Goal: Task Accomplishment & Management: Manage account settings

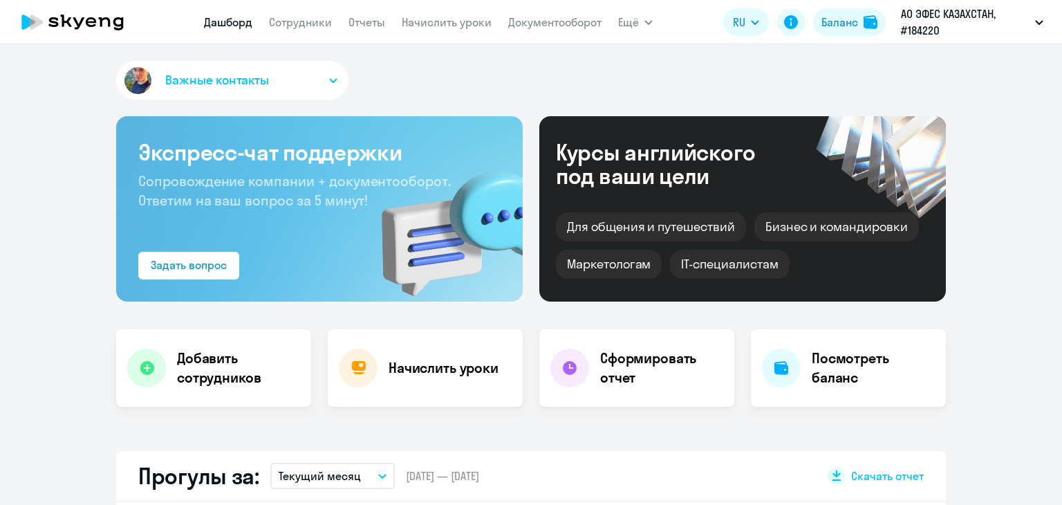
select select "30"
click at [420, 21] on link "Начислить уроки" at bounding box center [447, 22] width 90 height 14
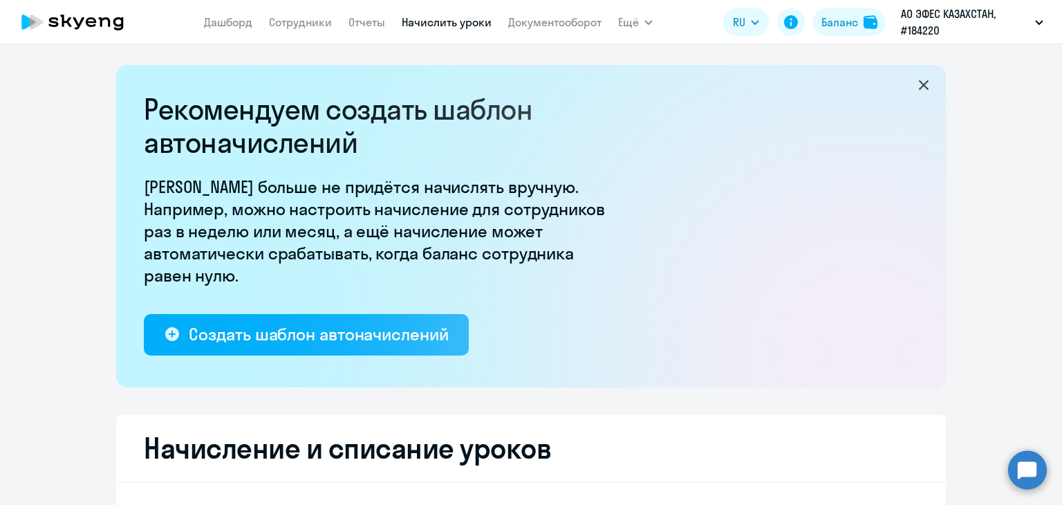
select select "10"
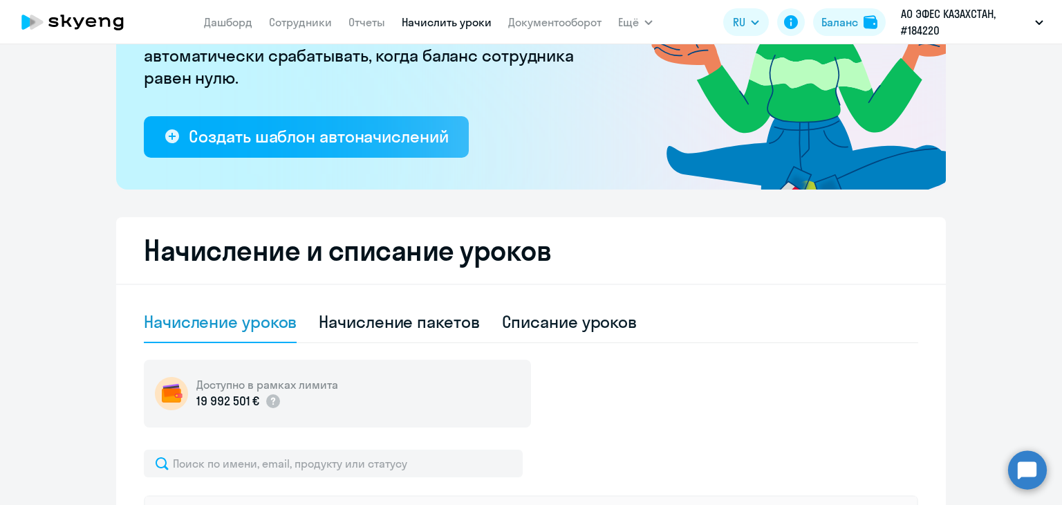
scroll to position [205, 0]
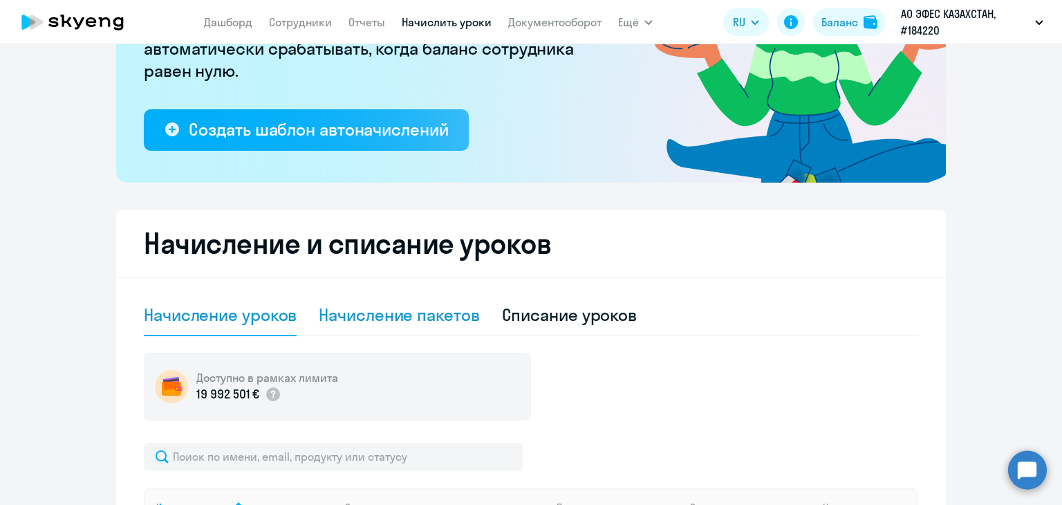
click at [424, 312] on div "Начисление пакетов" at bounding box center [399, 314] width 160 height 22
select select "10"
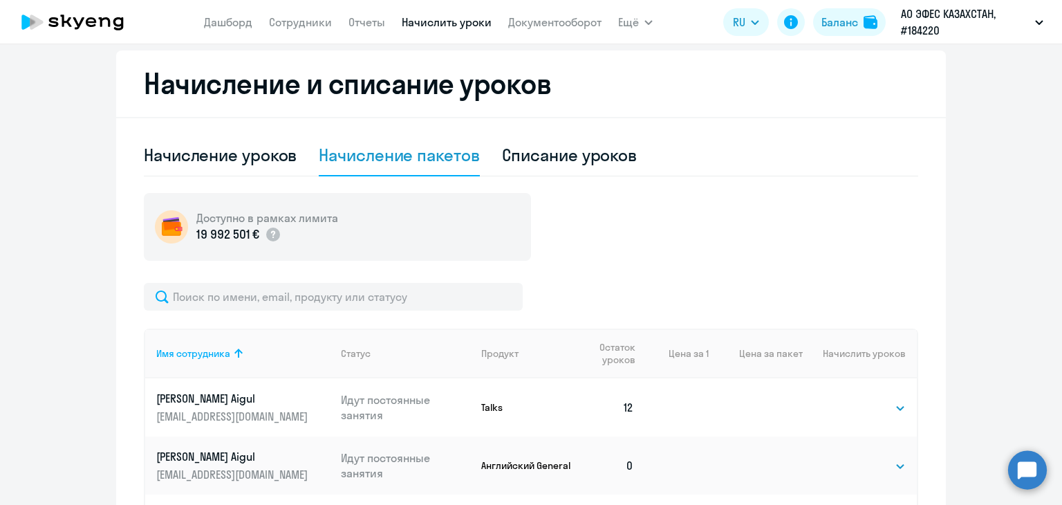
scroll to position [365, 0]
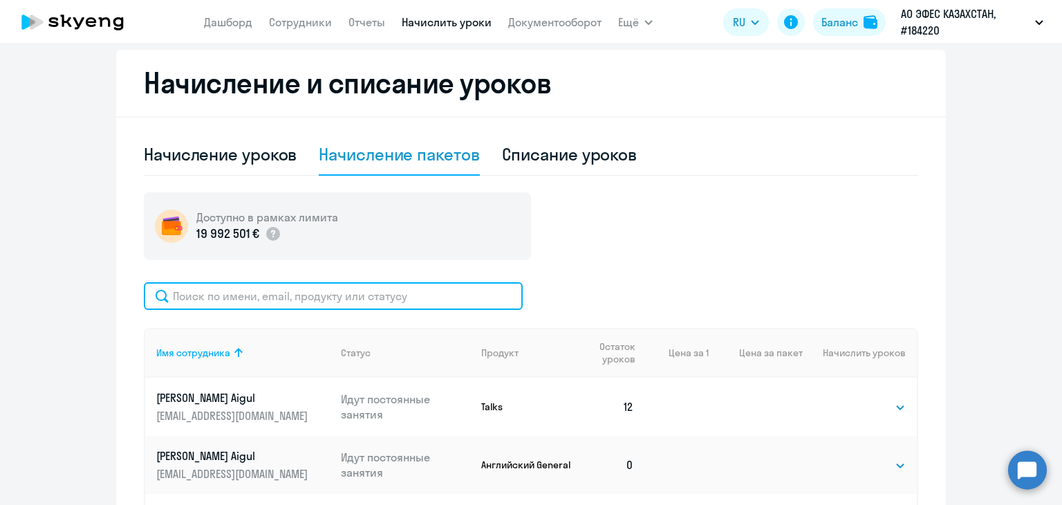
click at [279, 285] on input "text" at bounding box center [333, 296] width 379 height 28
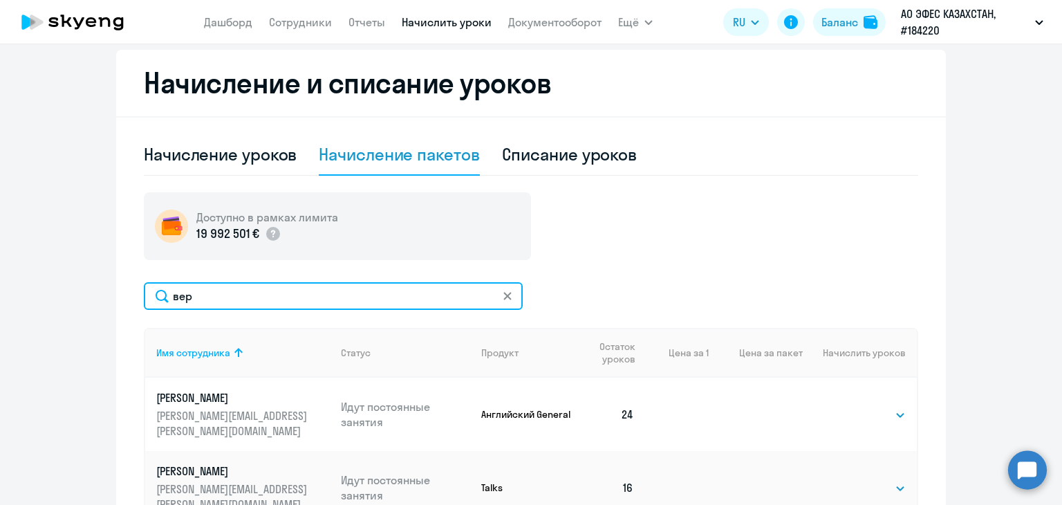
scroll to position [447, 0]
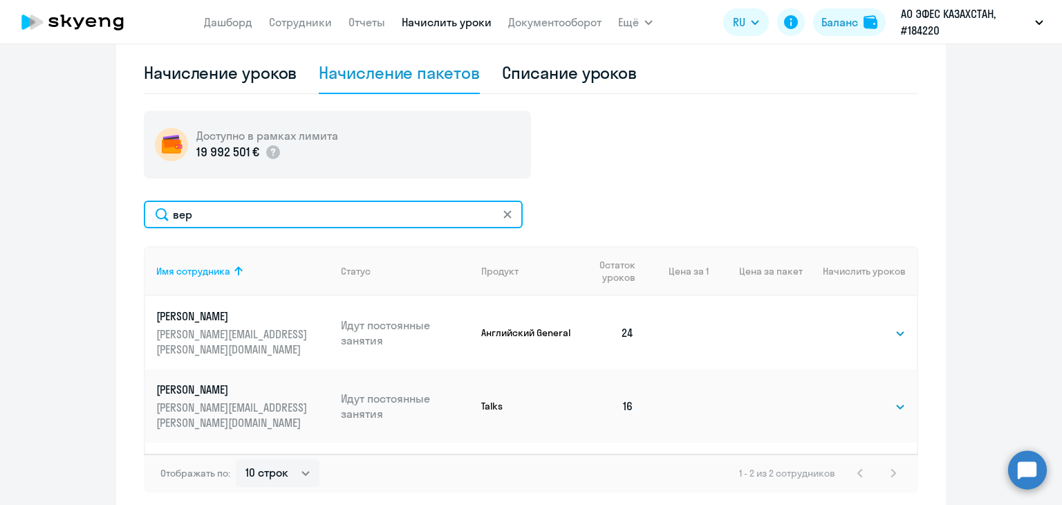
type input "вер"
